Goal: Task Accomplishment & Management: Complete application form

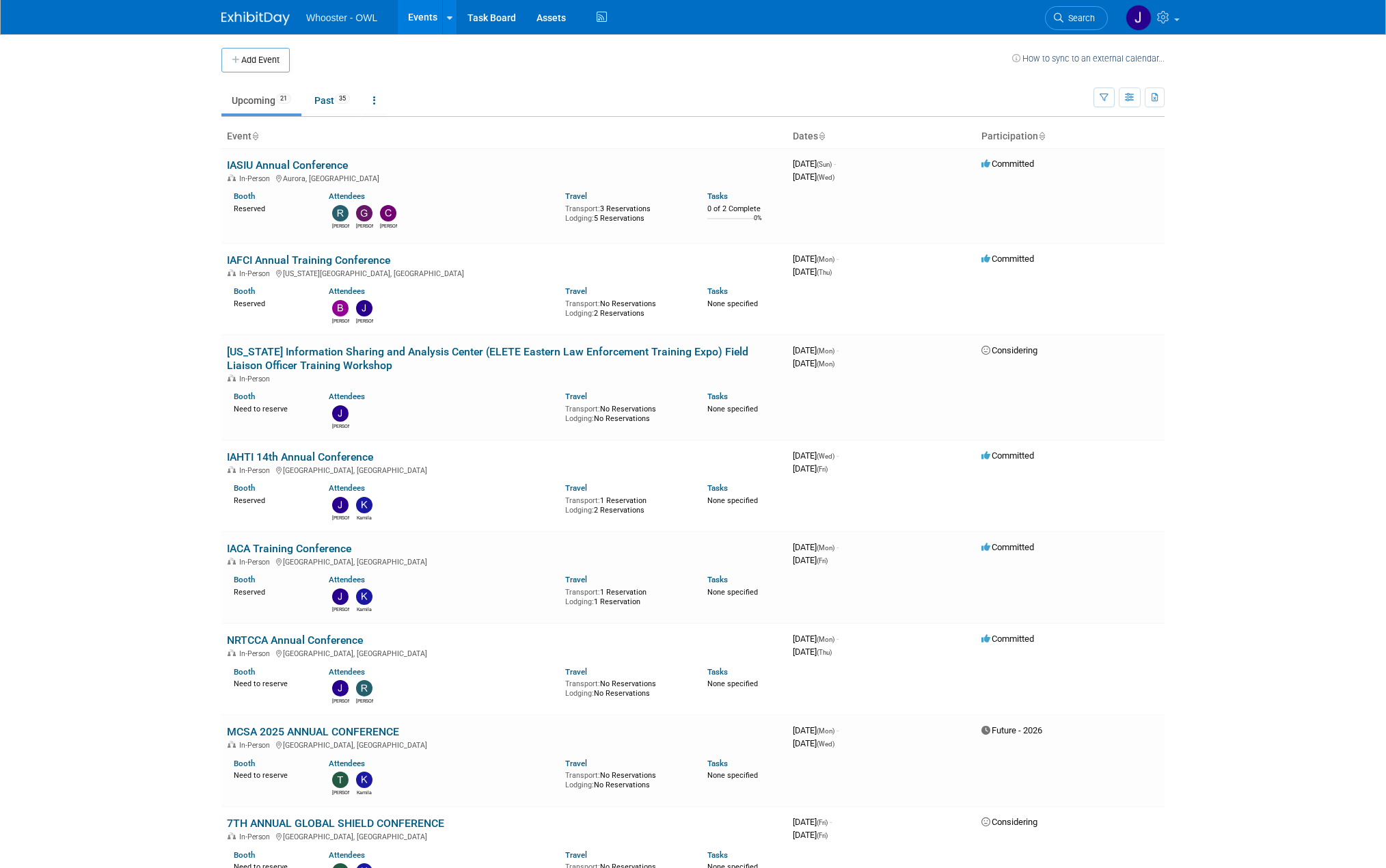
drag, startPoint x: 395, startPoint y: 252, endPoint x: 220, endPoint y: 248, distance: 175.0
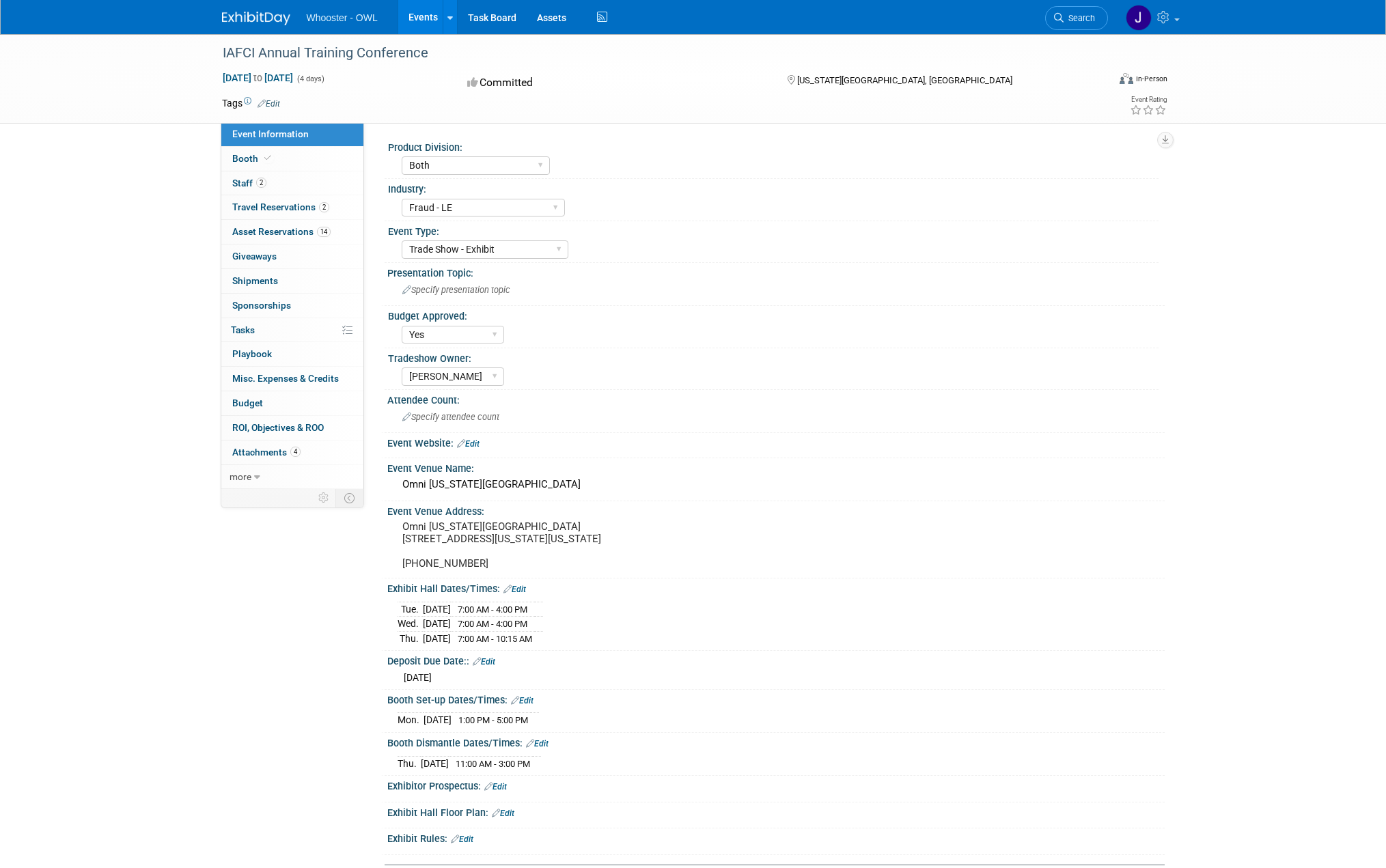
select select "Both"
select select "Fraud - LE"
select select "Trade Show - Exhibit"
select select "Yes"
select select "Kamila Castaneda"
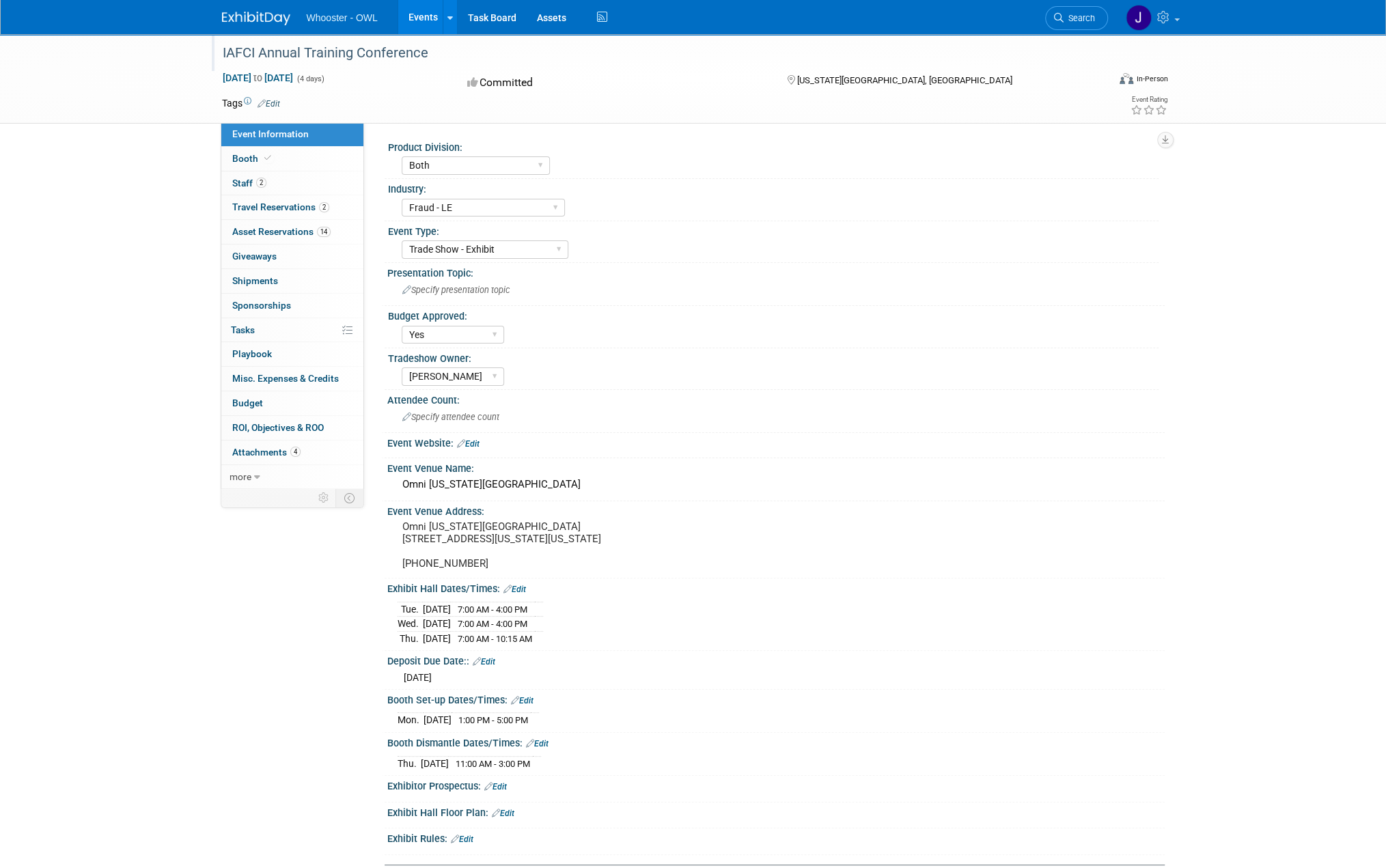
drag, startPoint x: 220, startPoint y: 54, endPoint x: 433, endPoint y: 60, distance: 213.1
click at [433, 60] on div "IAFCI Annual Training Conference" at bounding box center [653, 54] width 870 height 25
drag, startPoint x: 434, startPoint y: 49, endPoint x: 201, endPoint y: 16, distance: 235.3
click at [201, 16] on body "Whooster - OWL Events Add Event Bulk Upload Events Shareable Event Boards Recen…" at bounding box center [693, 434] width 1386 height 868
